Goal: Task Accomplishment & Management: Manage account settings

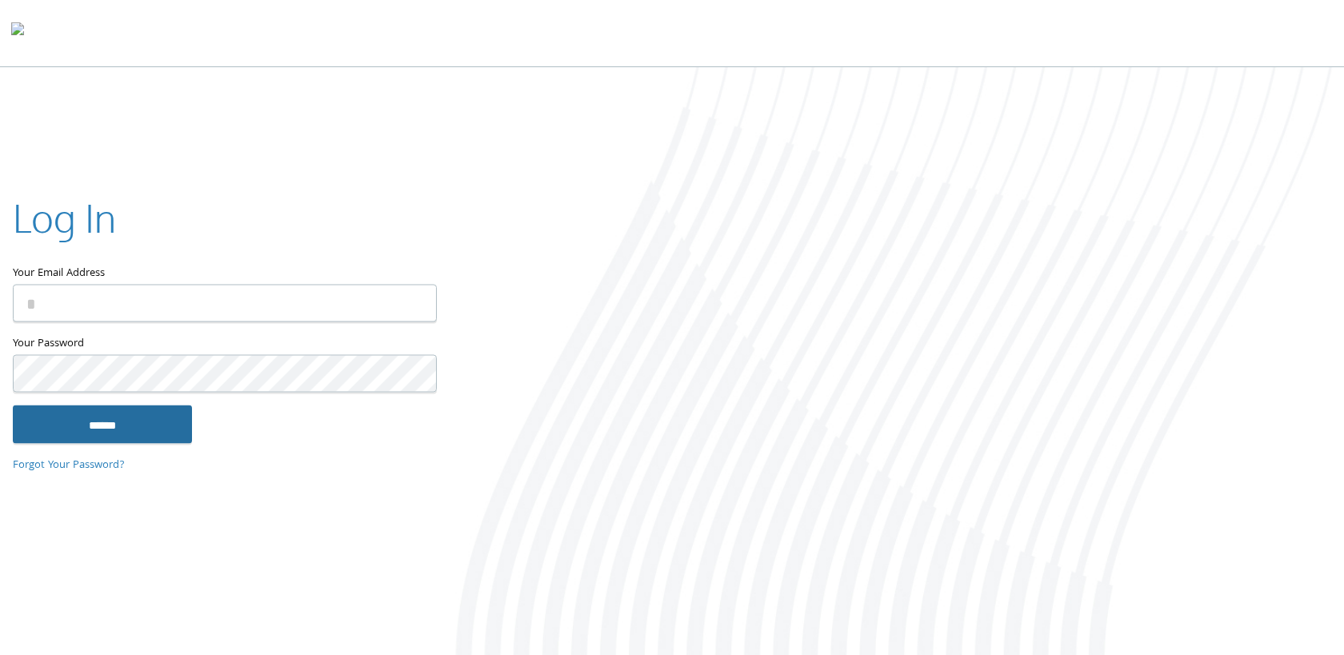
type input "**********"
click at [143, 425] on input "******" at bounding box center [102, 424] width 179 height 38
type input "**********"
click at [143, 422] on input "******" at bounding box center [102, 424] width 179 height 38
